Goal: Transaction & Acquisition: Purchase product/service

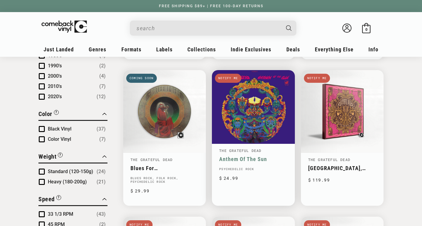
scroll to position [356, 0]
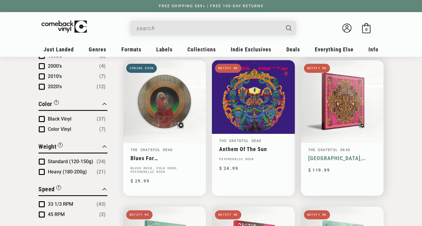
click at [348, 155] on link "[GEOGRAPHIC_DATA], [US_STATE], [GEOGRAPHIC_DATA] [DATE]" at bounding box center [342, 158] width 68 height 6
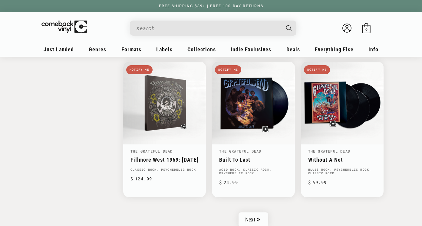
scroll to position [935, 0]
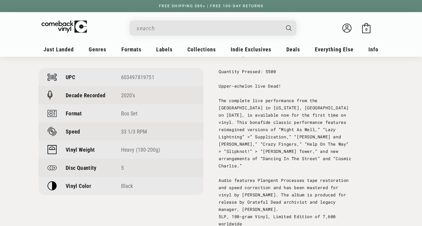
scroll to position [451, 0]
drag, startPoint x: 120, startPoint y: 77, endPoint x: 161, endPoint y: 80, distance: 40.9
click at [161, 80] on div "UPC 603497819751" at bounding box center [120, 77] width 165 height 18
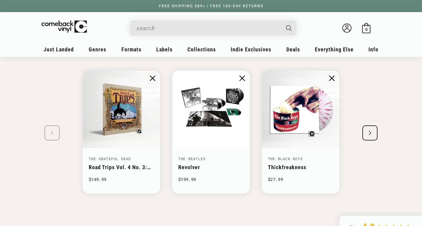
scroll to position [654, 0]
